Goal: Use online tool/utility: Utilize a website feature to perform a specific function

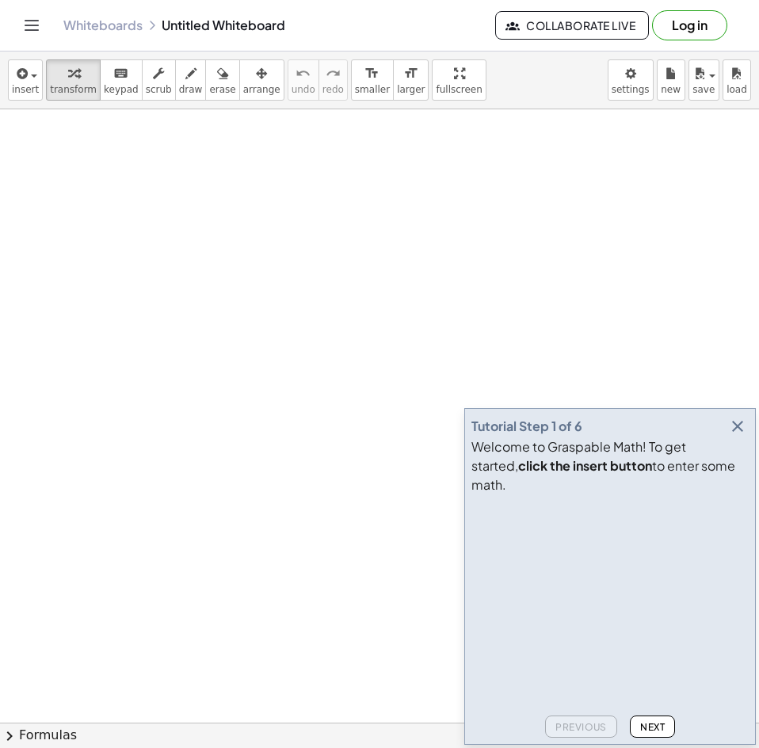
click at [740, 436] on icon "button" at bounding box center [738, 426] width 19 height 19
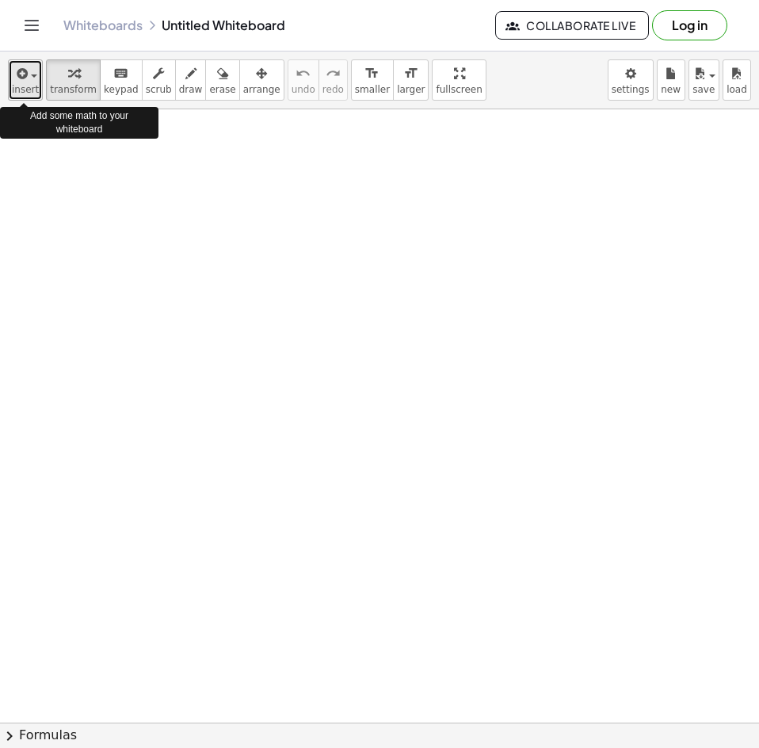
click at [28, 86] on span "insert" at bounding box center [25, 89] width 27 height 11
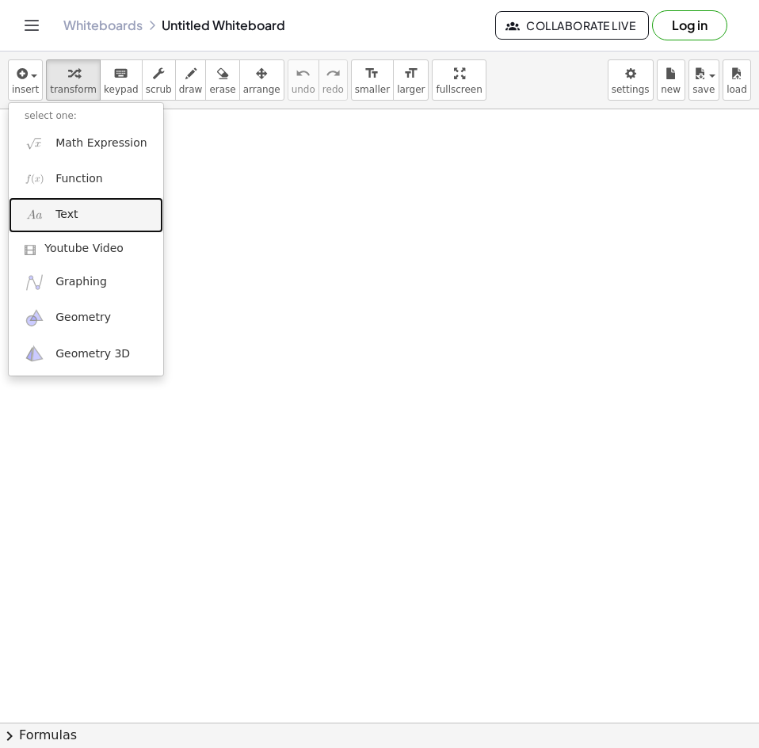
click at [90, 207] on link "Text" at bounding box center [86, 215] width 155 height 36
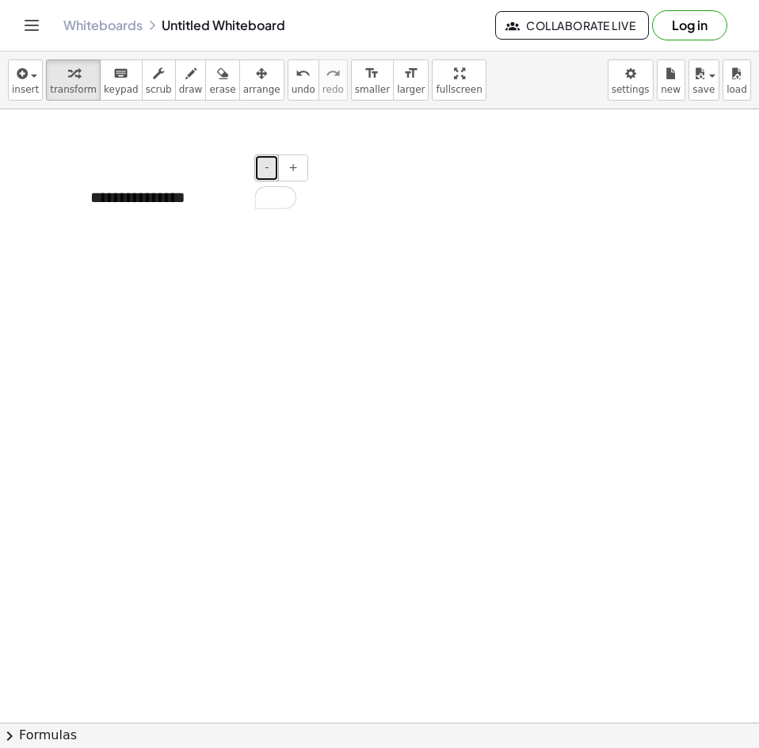
click at [266, 172] on span "-" at bounding box center [267, 167] width 4 height 13
drag, startPoint x: 198, startPoint y: 189, endPoint x: 189, endPoint y: 195, distance: 10.3
click at [189, 195] on div "**********" at bounding box center [194, 196] width 238 height 52
click at [226, 178] on div "- +" at bounding box center [190, 168] width 238 height 27
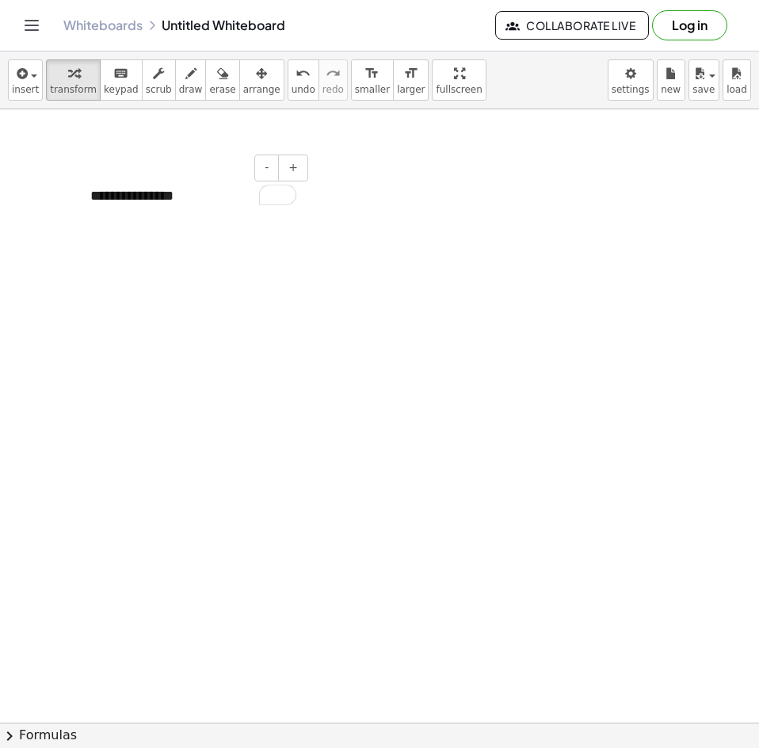
drag, startPoint x: 227, startPoint y: 186, endPoint x: 266, endPoint y: 228, distance: 57.2
click at [266, 228] on div "**********" at bounding box center [379, 729] width 759 height 1241
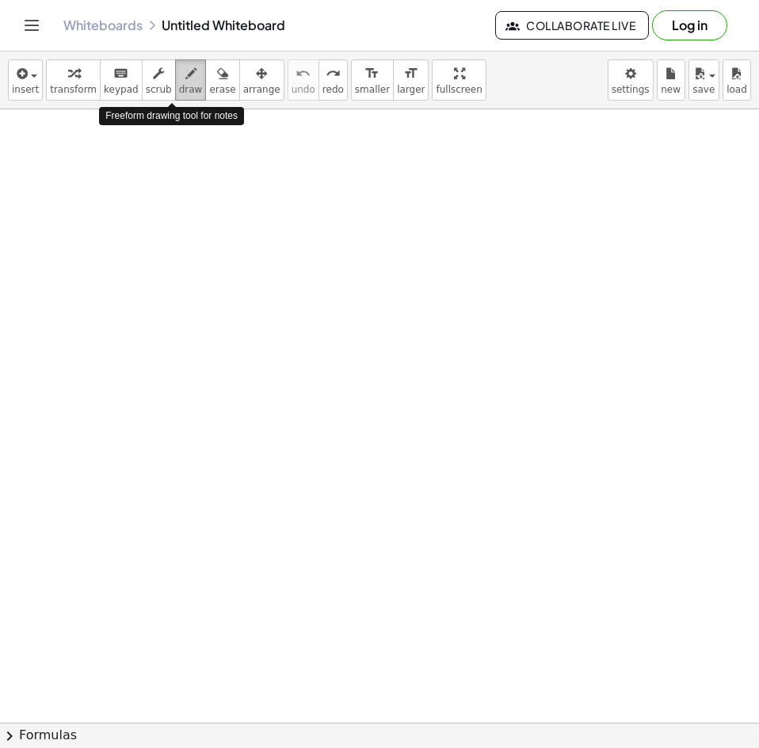
click at [179, 84] on span "draw" at bounding box center [191, 89] width 24 height 11
drag, startPoint x: 35, startPoint y: 129, endPoint x: 67, endPoint y: 132, distance: 32.6
click at [33, 152] on div at bounding box center [379, 729] width 759 height 1241
